Goal: Information Seeking & Learning: Learn about a topic

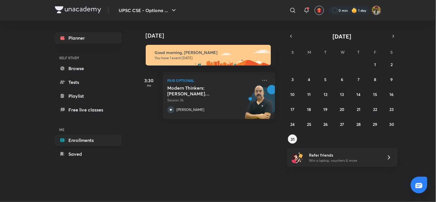
click at [94, 141] on link "Enrollments" at bounding box center [88, 139] width 67 height 11
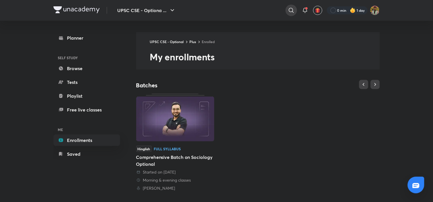
click at [290, 10] on icon at bounding box center [291, 10] width 7 height 7
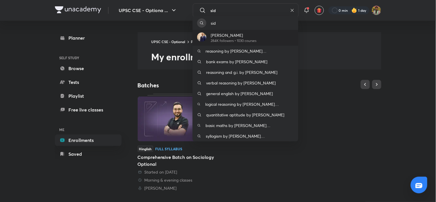
type input "sid"
click at [274, 44] on div "[PERSON_NAME] 284K followers • 1030 courses" at bounding box center [245, 38] width 106 height 16
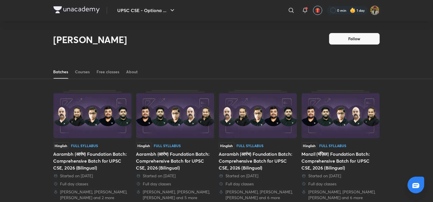
scroll to position [25, 0]
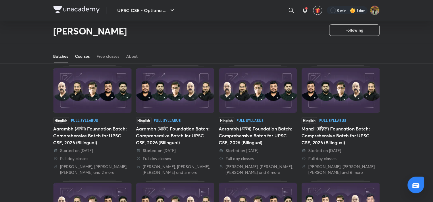
click at [87, 55] on div "Courses" at bounding box center [82, 56] width 15 height 6
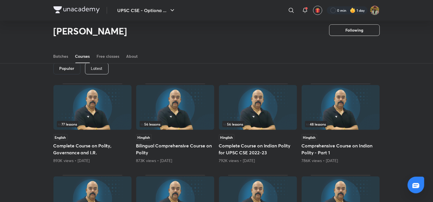
click at [99, 69] on p "Latest" at bounding box center [96, 68] width 11 height 5
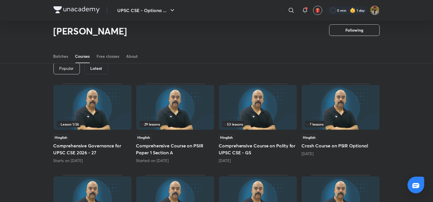
click at [276, 112] on img at bounding box center [258, 107] width 78 height 45
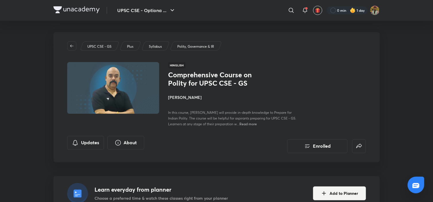
scroll to position [25, 0]
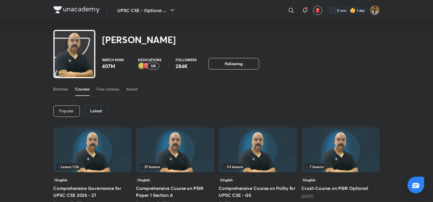
click at [105, 110] on div "Latest" at bounding box center [96, 110] width 24 height 11
click at [97, 111] on h6 "Latest" at bounding box center [97, 111] width 12 height 5
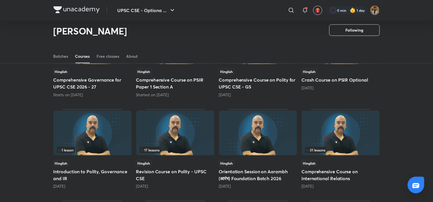
scroll to position [36, 0]
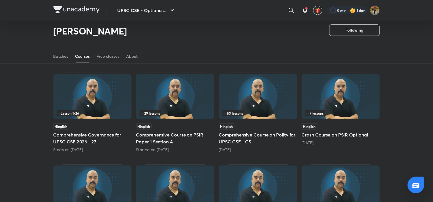
click at [264, 110] on div "53 lessons" at bounding box center [257, 113] width 71 height 6
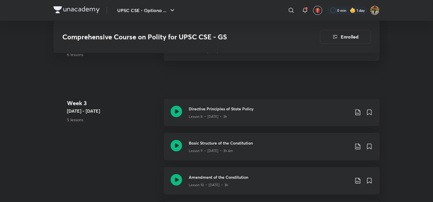
scroll to position [533, 0]
click at [208, 178] on h3 "Amendment of the Constitution" at bounding box center [269, 177] width 161 height 6
